Goal: Information Seeking & Learning: Learn about a topic

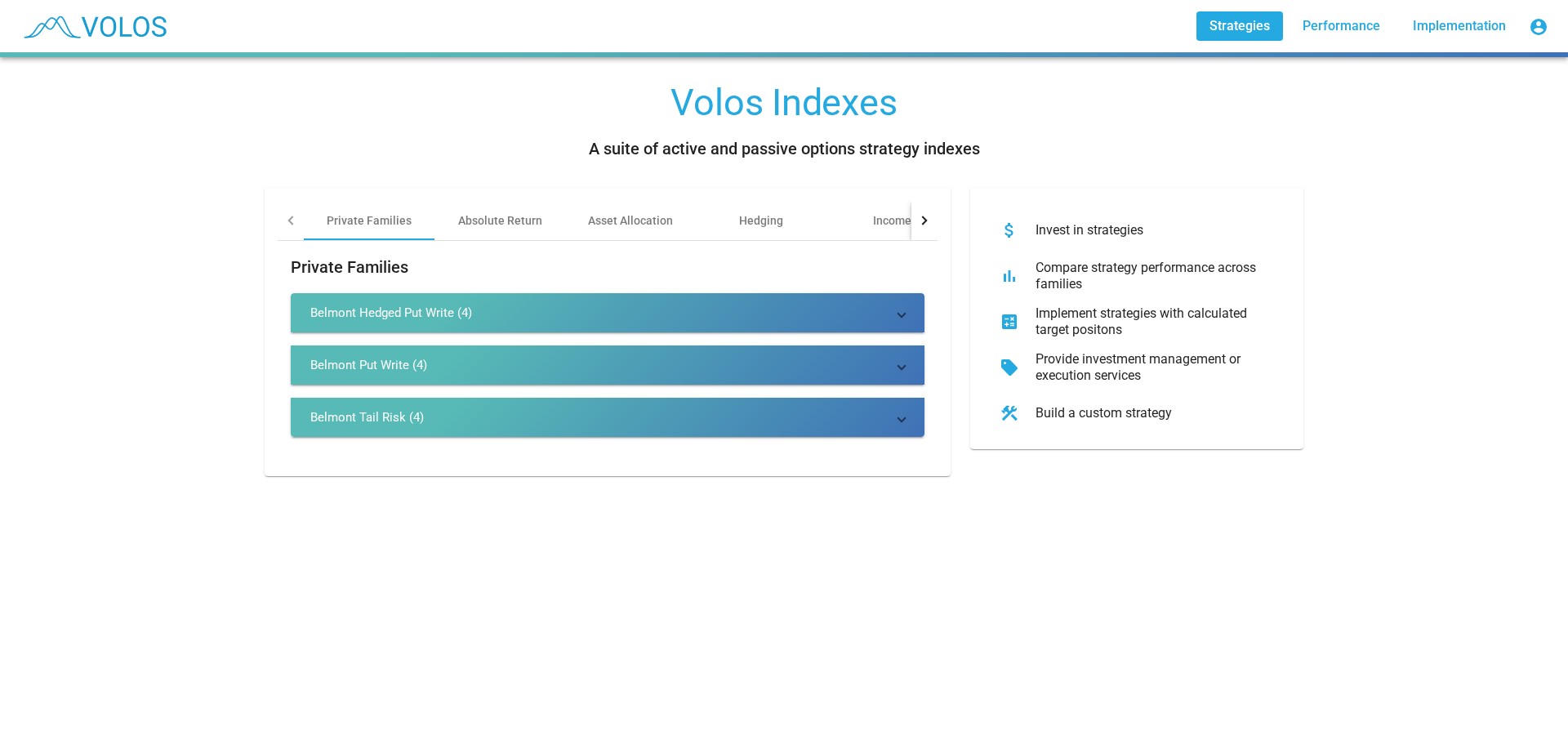
click at [564, 311] on mat-panel-title "Belmont Hedged Put Write (4)" at bounding box center [598, 312] width 575 height 16
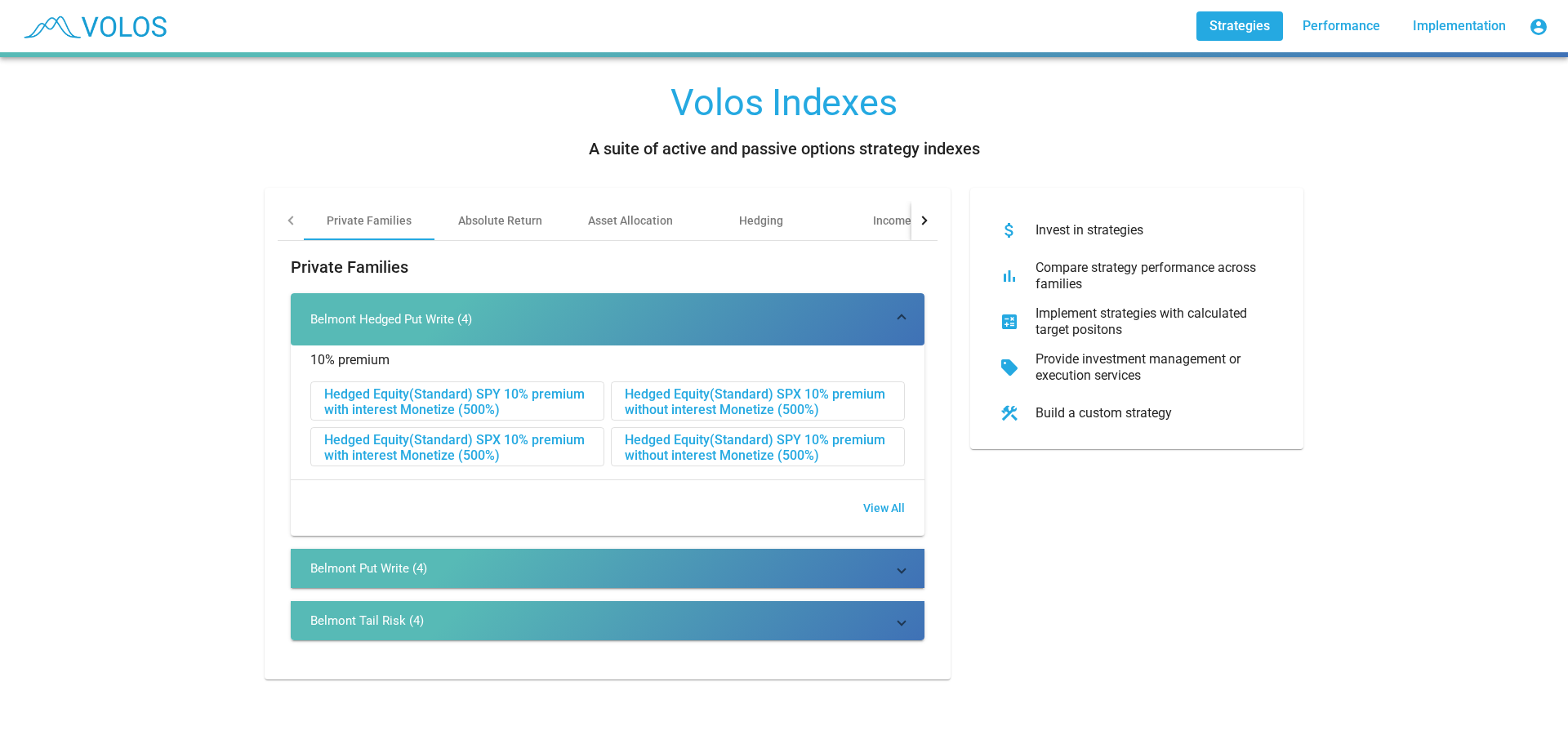
click at [804, 406] on div "Hedged Equity(Standard) SPX 10% premium without interest Monetize (500%)" at bounding box center [757, 402] width 293 height 39
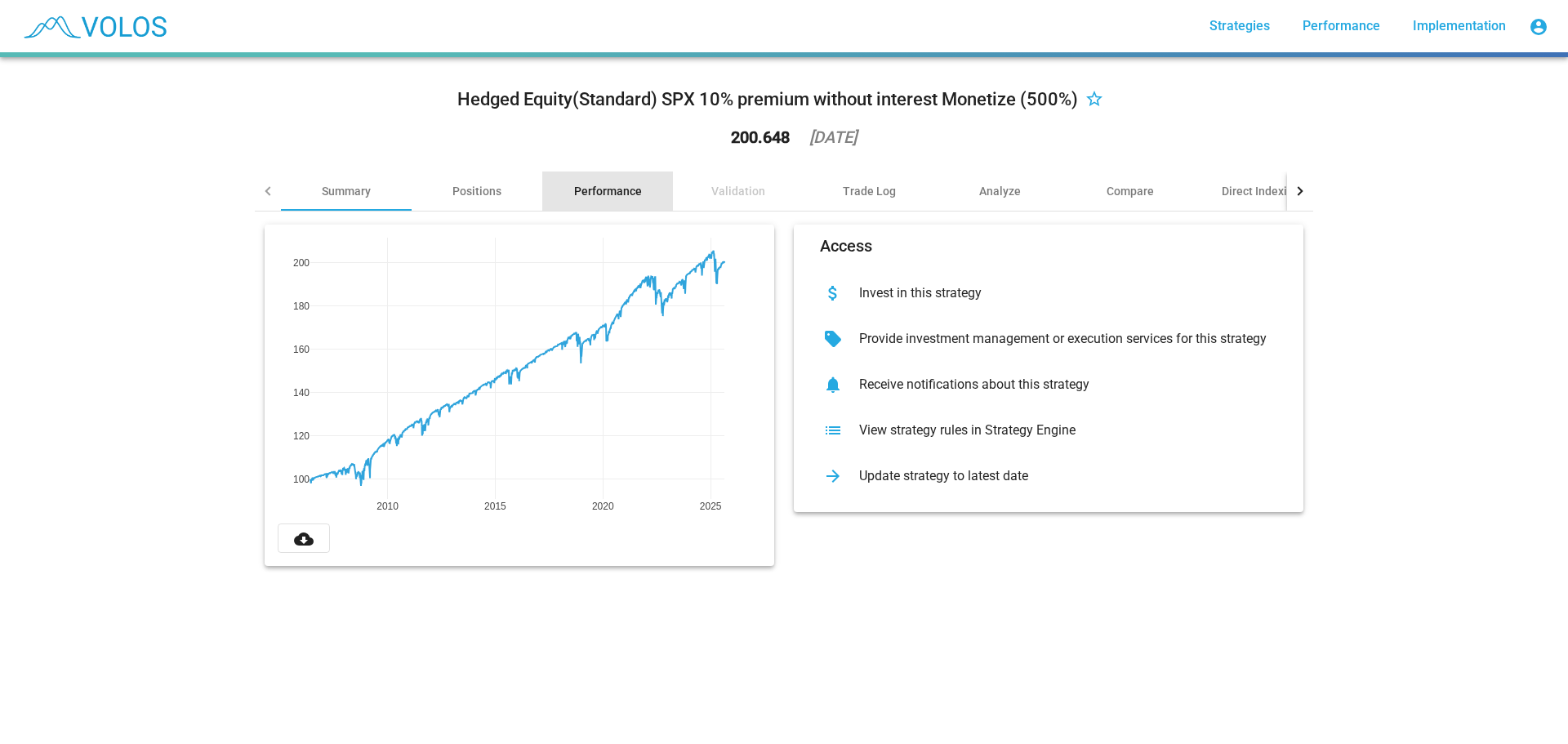
click at [578, 180] on div "Performance" at bounding box center [607, 191] width 131 height 39
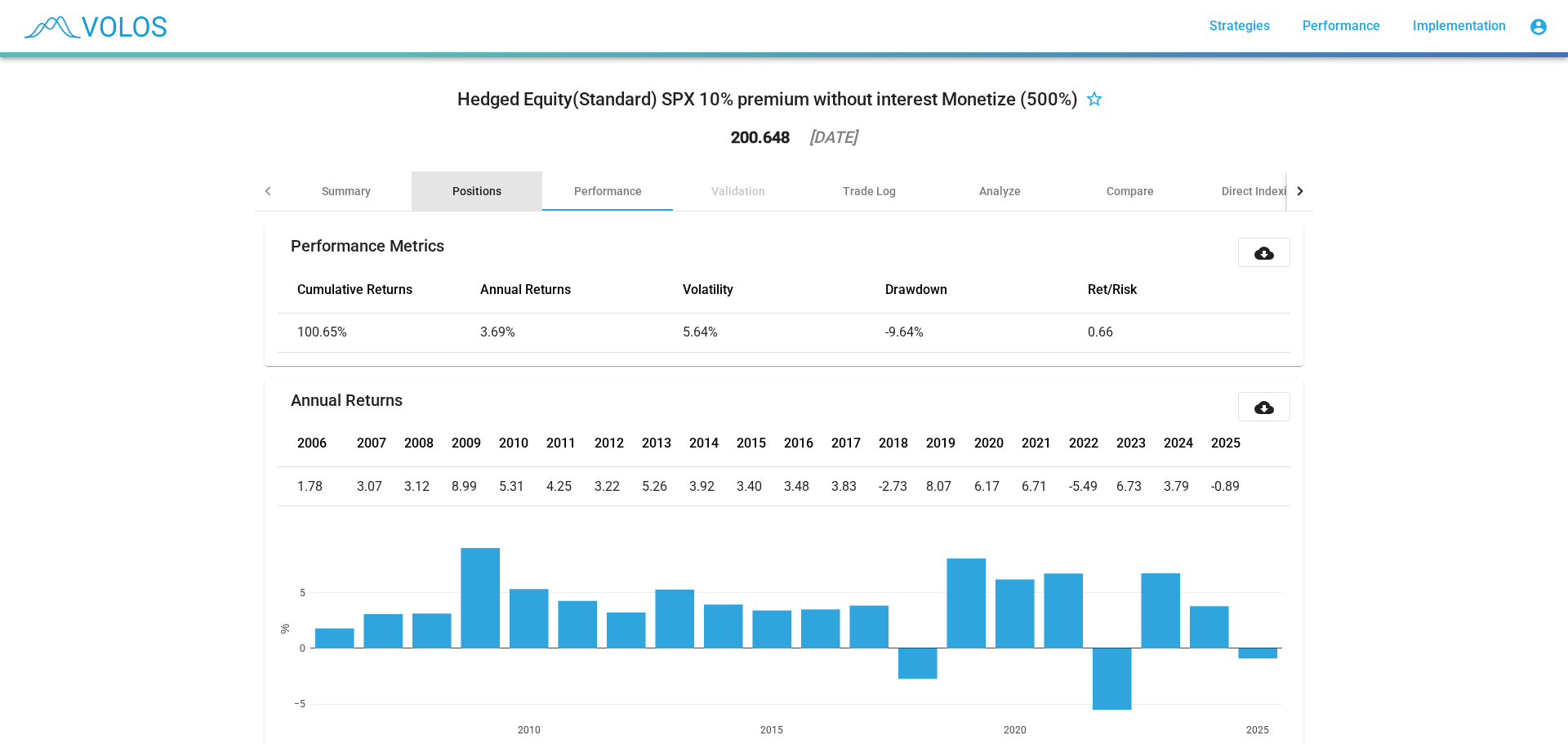
click at [473, 195] on div "Positions" at bounding box center [477, 191] width 49 height 16
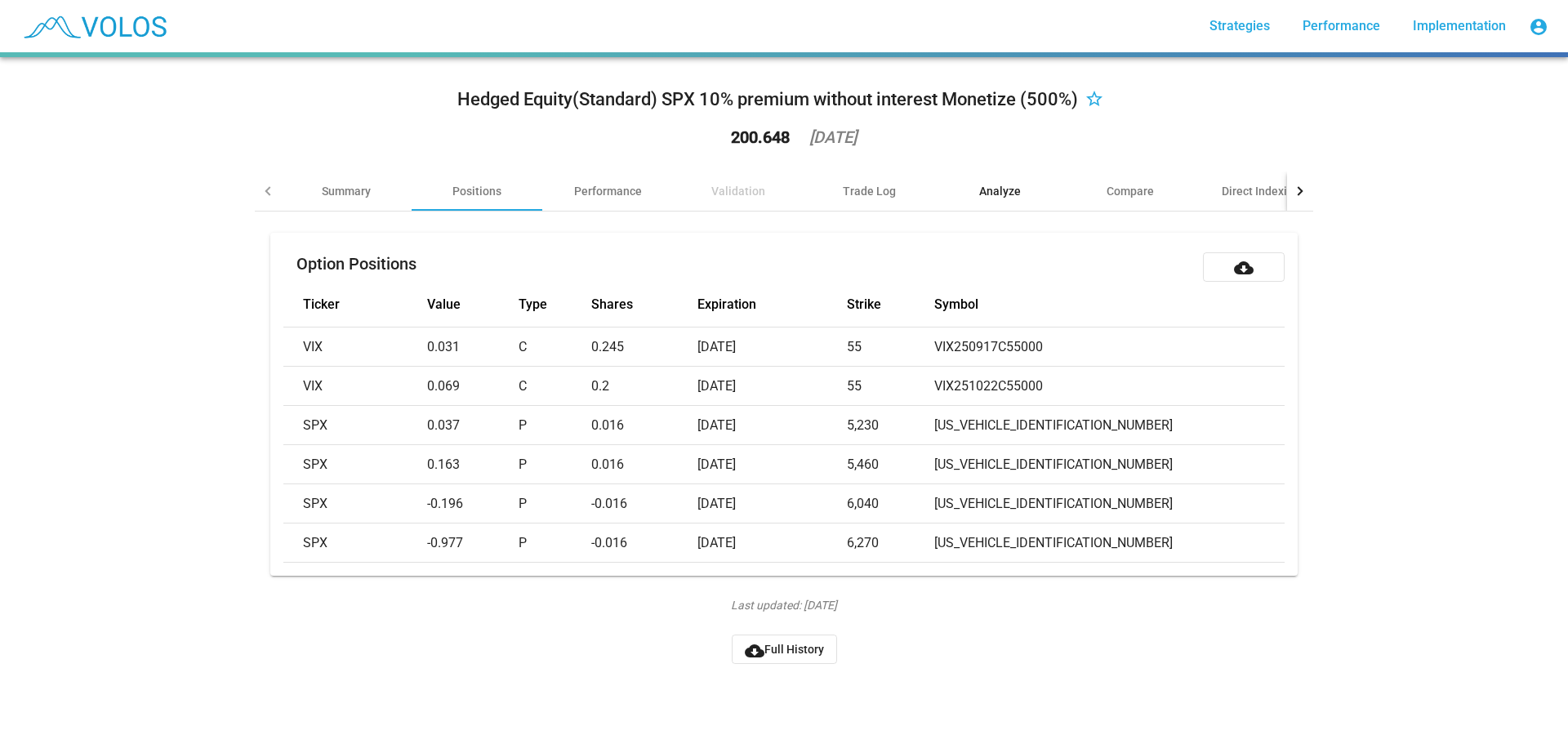
click at [996, 193] on div "Analyze" at bounding box center [1000, 191] width 41 height 16
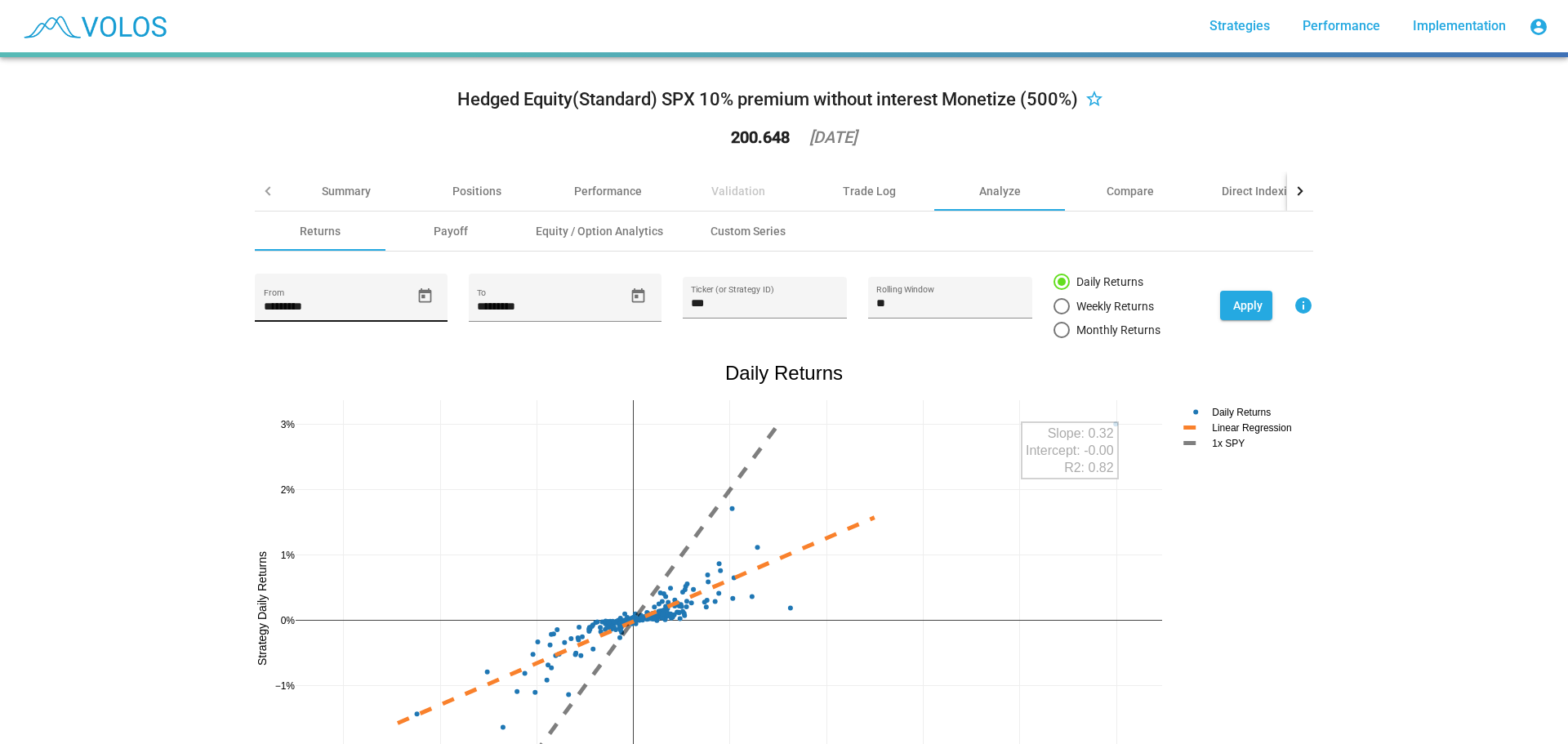
click at [389, 302] on input "*********" at bounding box center [337, 306] width 147 height 13
drag, startPoint x: 358, startPoint y: 304, endPoint x: 7, endPoint y: 282, distance: 351.7
click at [7, 282] on div "Hedged Equity(Standard) SPX 10% premium without interest Monetize (500%) star_b…" at bounding box center [784, 401] width 1568 height 687
type input "*********"
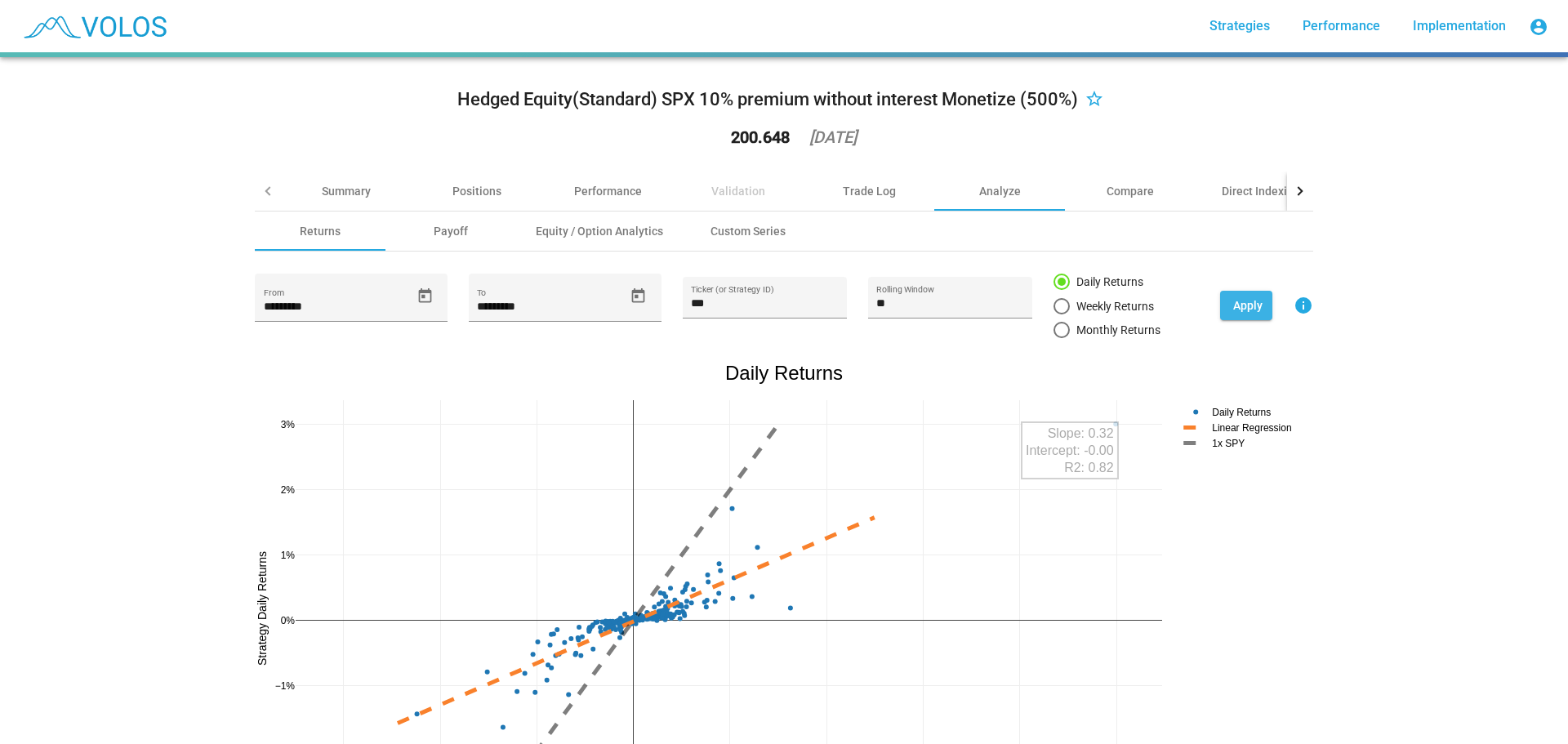
click at [1220, 306] on button "Apply" at bounding box center [1247, 305] width 52 height 30
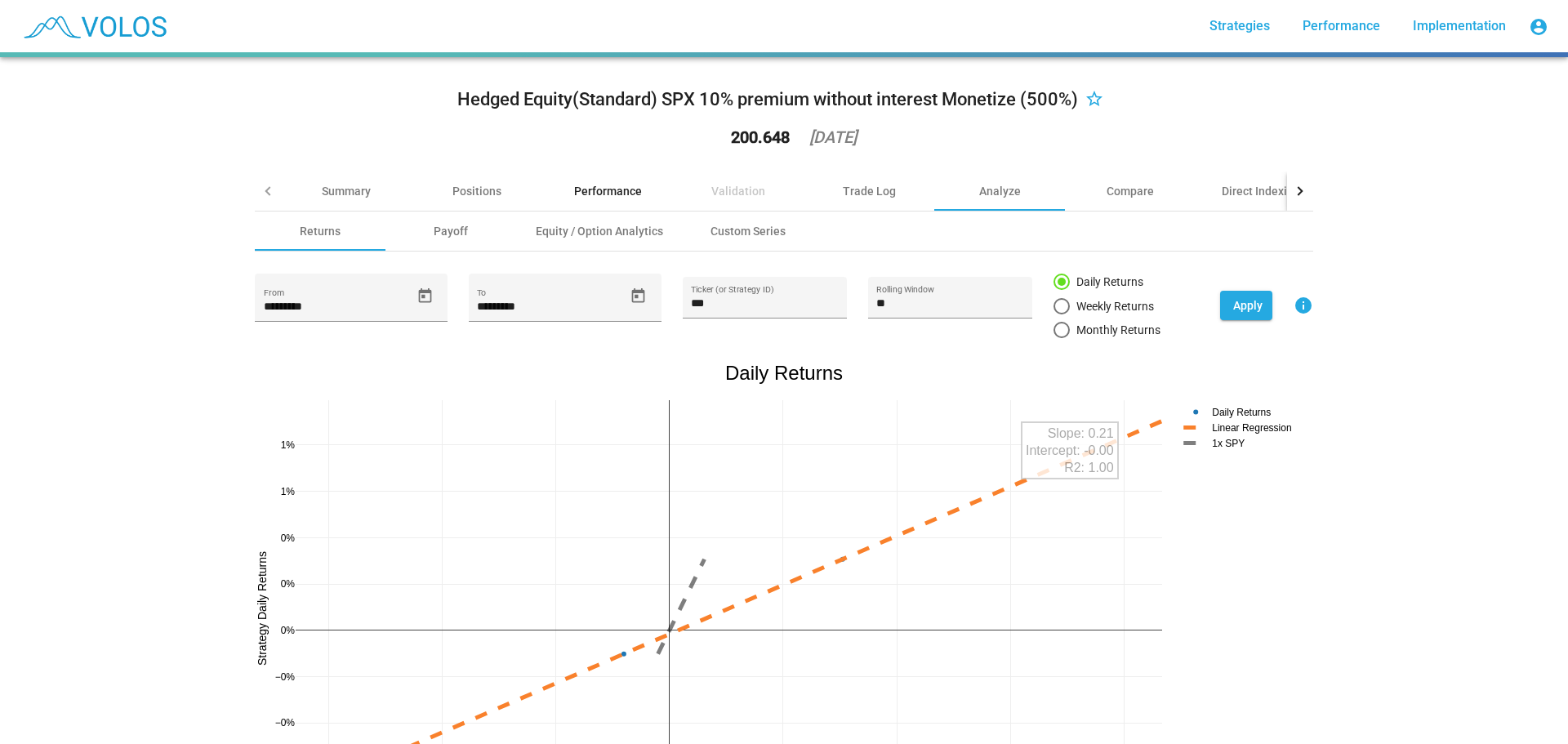
click at [620, 188] on div "Performance" at bounding box center [608, 191] width 67 height 16
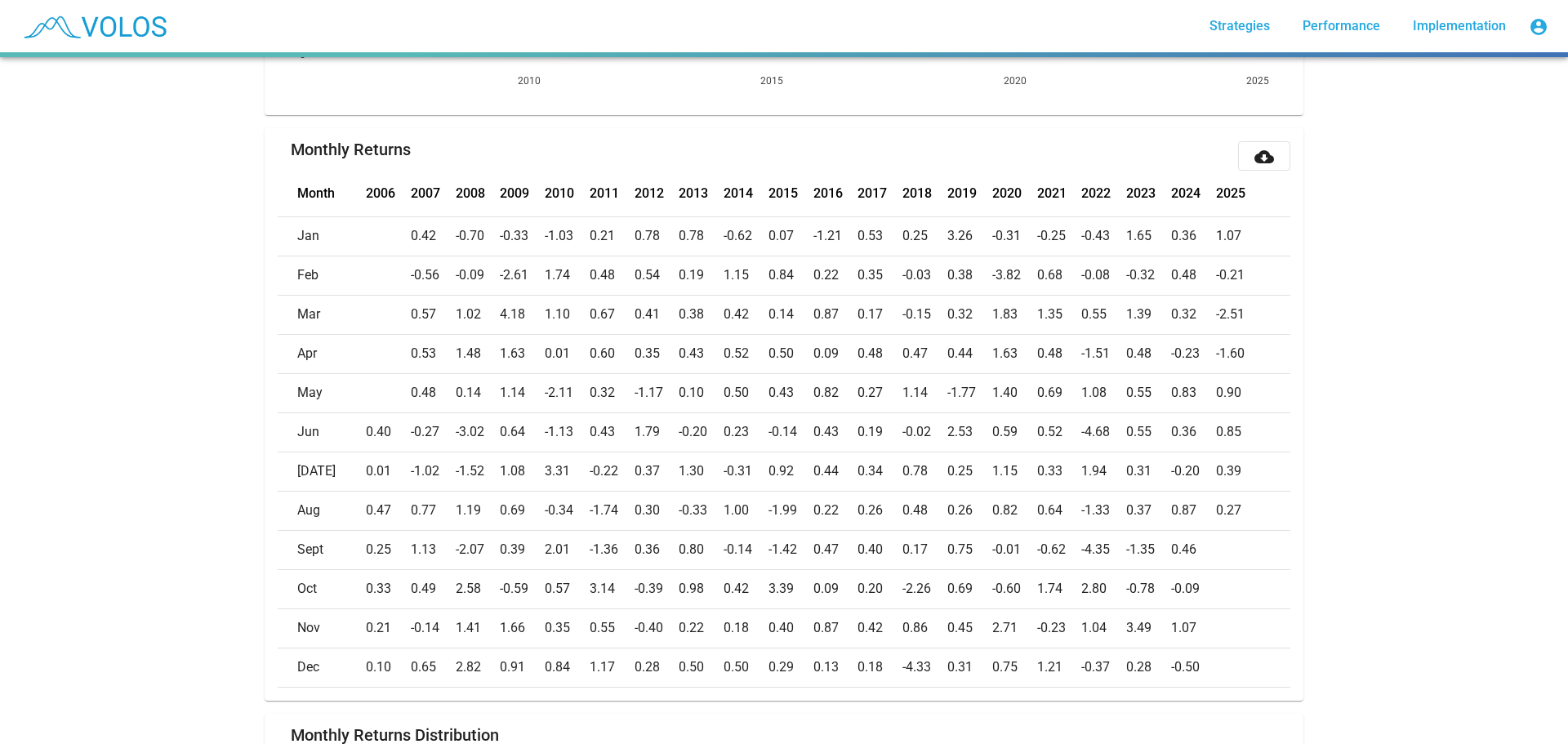
scroll to position [654, 0]
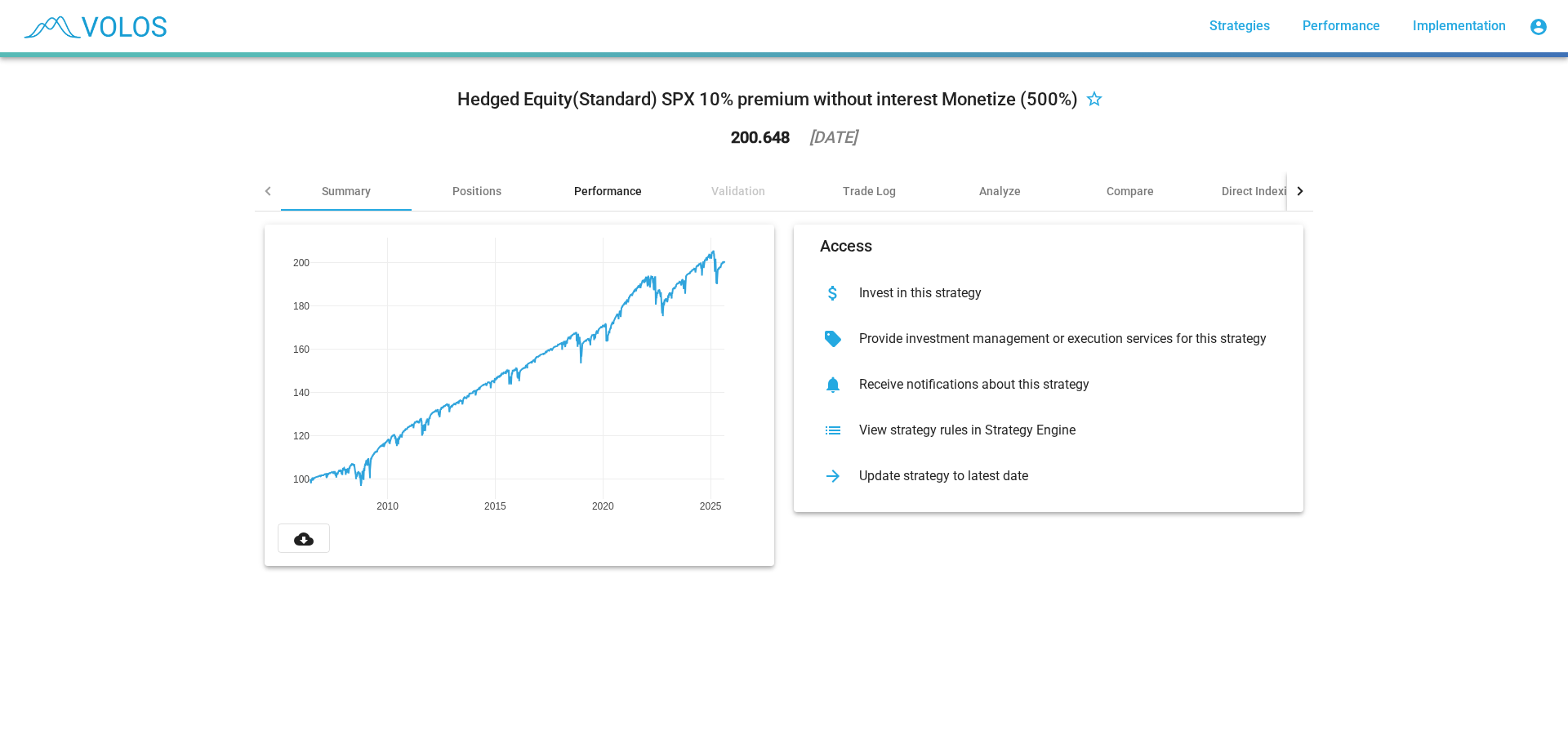
click at [601, 193] on div "Performance" at bounding box center [608, 191] width 67 height 16
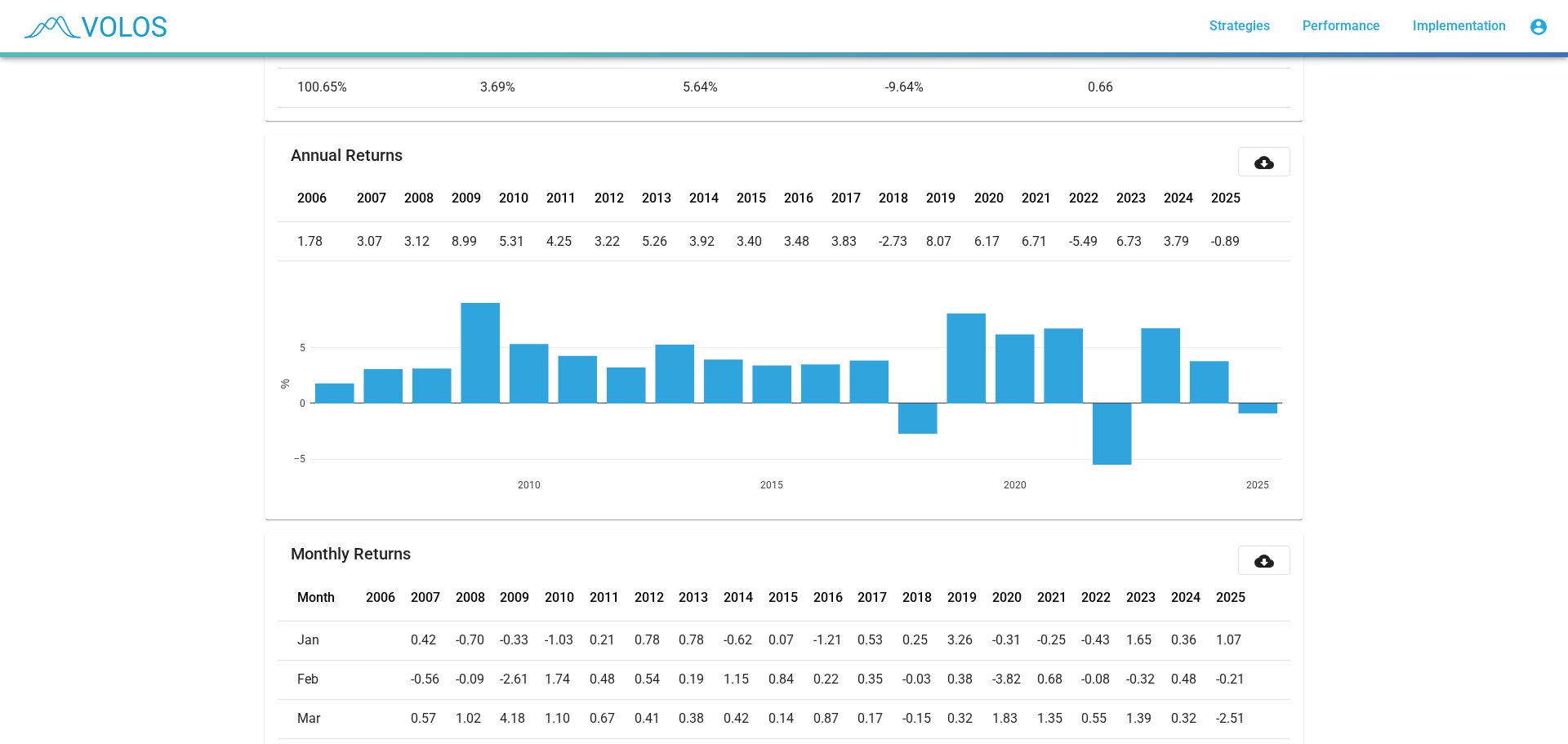
scroll to position [164, 0]
